Goal: Navigation & Orientation: Go to known website

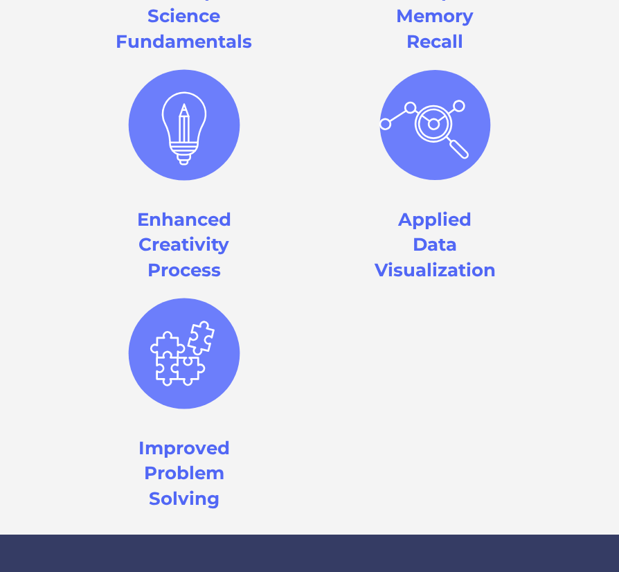
scroll to position [2761, 0]
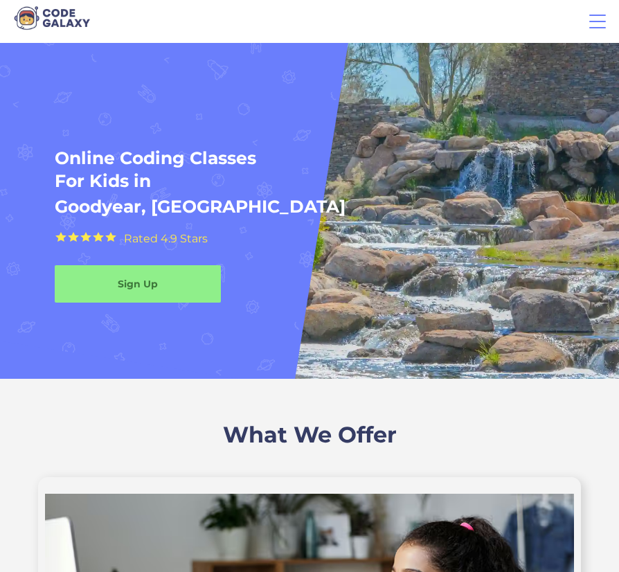
click at [600, 23] on div "menu" at bounding box center [598, 21] width 22 height 22
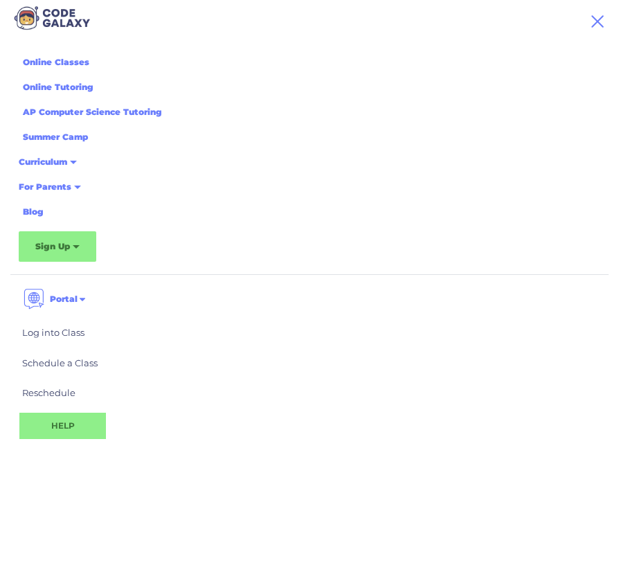
scroll to position [84, 0]
click at [55, 15] on img at bounding box center [51, 18] width 83 height 28
